Goal: Task Accomplishment & Management: Use online tool/utility

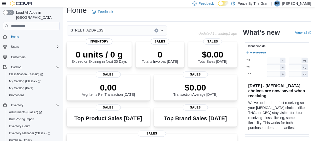
scroll to position [4, 0]
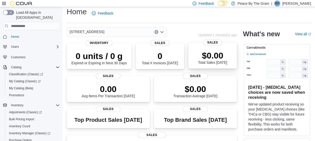
click at [214, 55] on p "$0.00" at bounding box center [212, 56] width 29 height 10
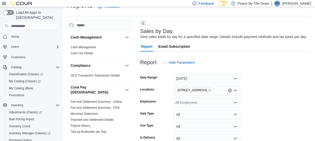
scroll to position [12, 0]
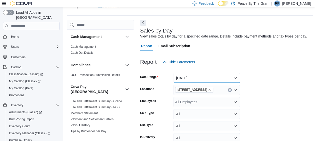
click at [235, 79] on button "Today" at bounding box center [206, 78] width 67 height 10
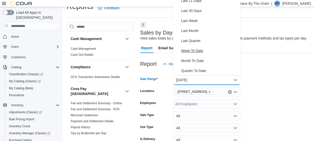
scroll to position [75, 0]
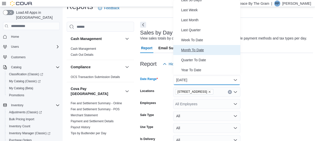
click at [195, 51] on span "Month To Date" at bounding box center [209, 50] width 57 height 6
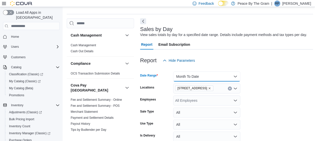
scroll to position [85, 0]
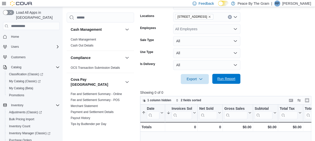
click at [231, 81] on span "Run Report" at bounding box center [226, 78] width 18 height 5
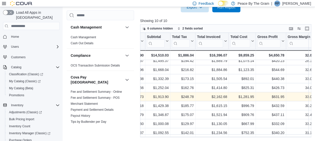
scroll to position [0, 120]
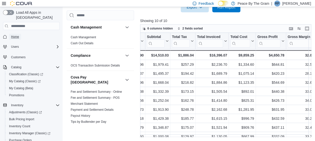
click at [14, 35] on span "Home" at bounding box center [15, 37] width 8 height 4
